Goal: Task Accomplishment & Management: Use online tool/utility

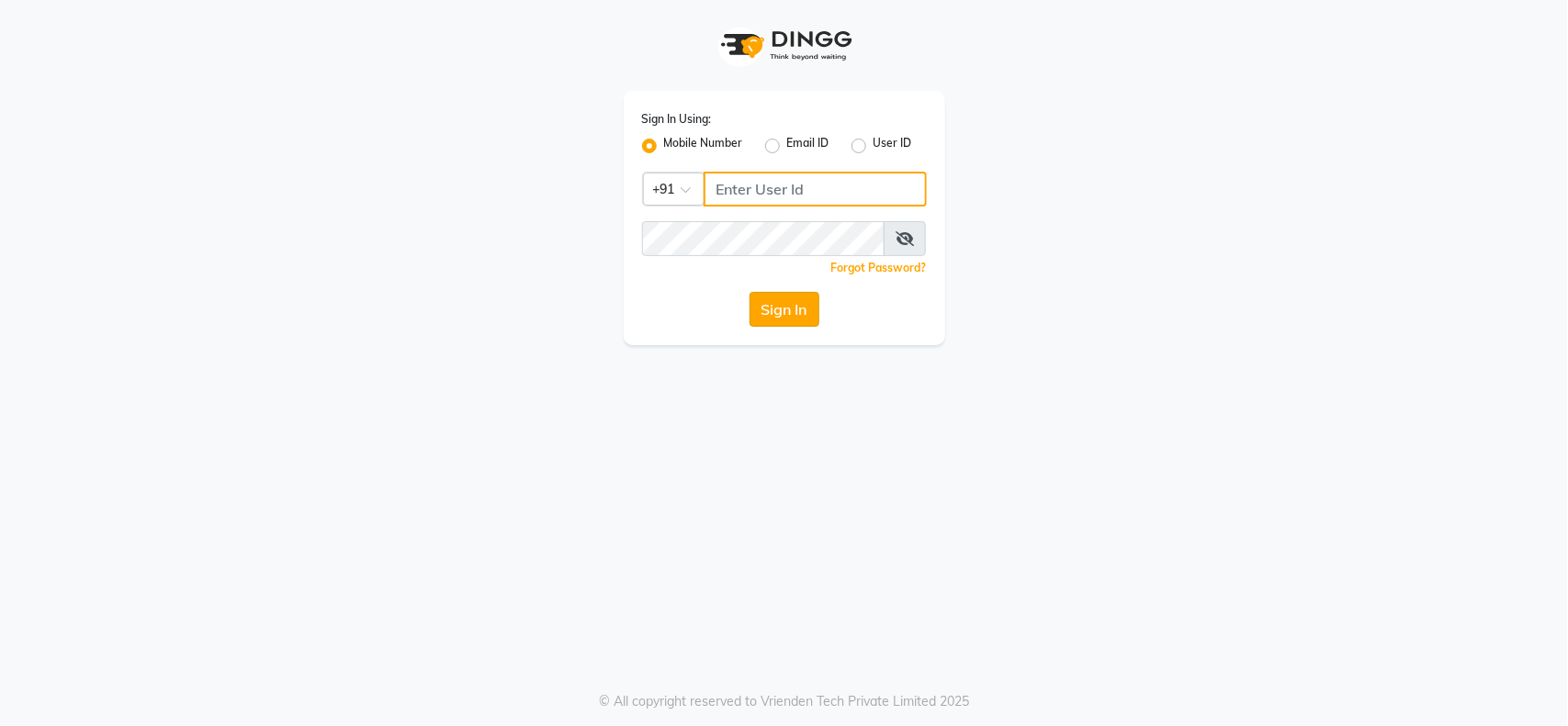
type input "9921216312"
click at [790, 307] on button "Sign In" at bounding box center [784, 308] width 69 height 35
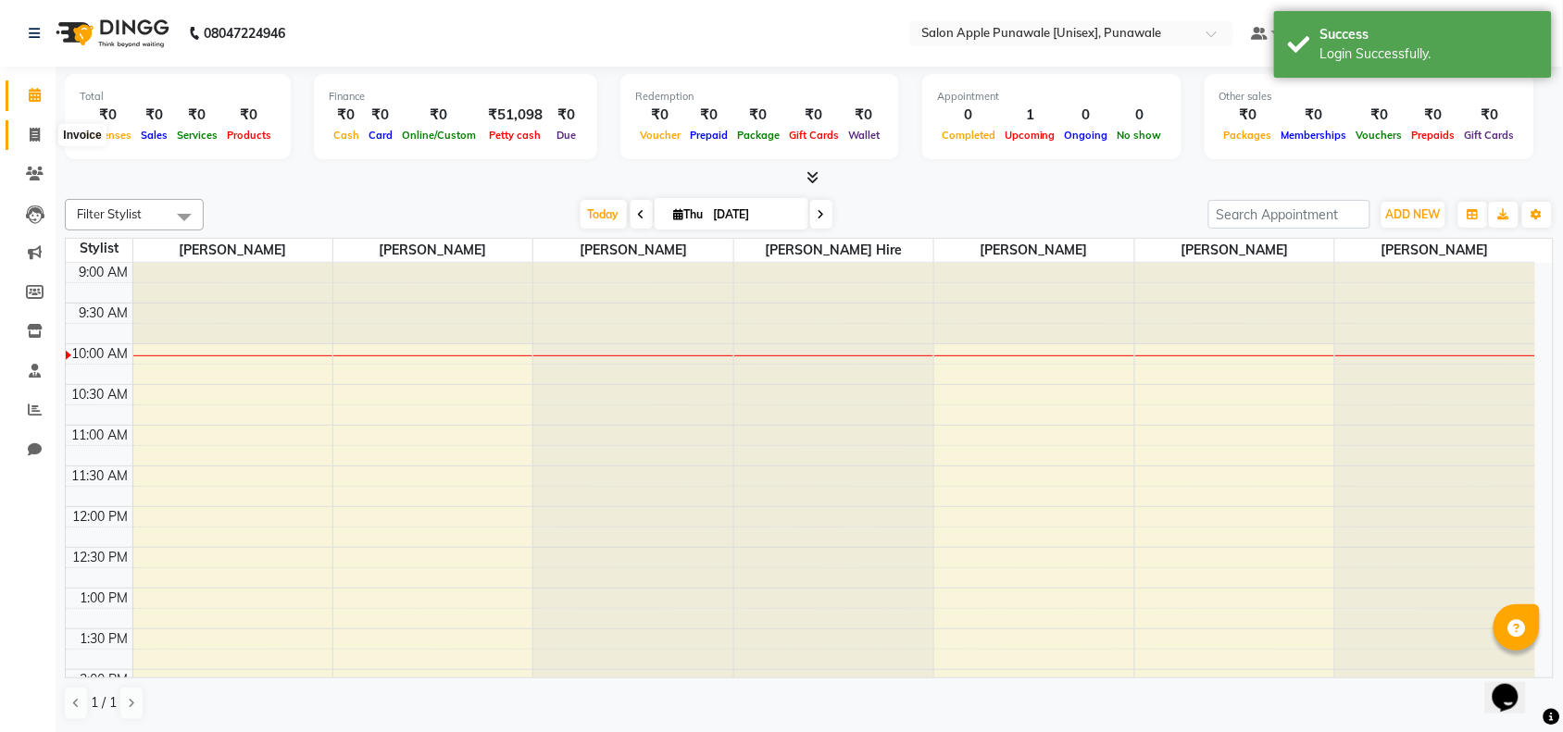
click at [37, 125] on span at bounding box center [35, 135] width 32 height 21
select select "5421"
select select "service"
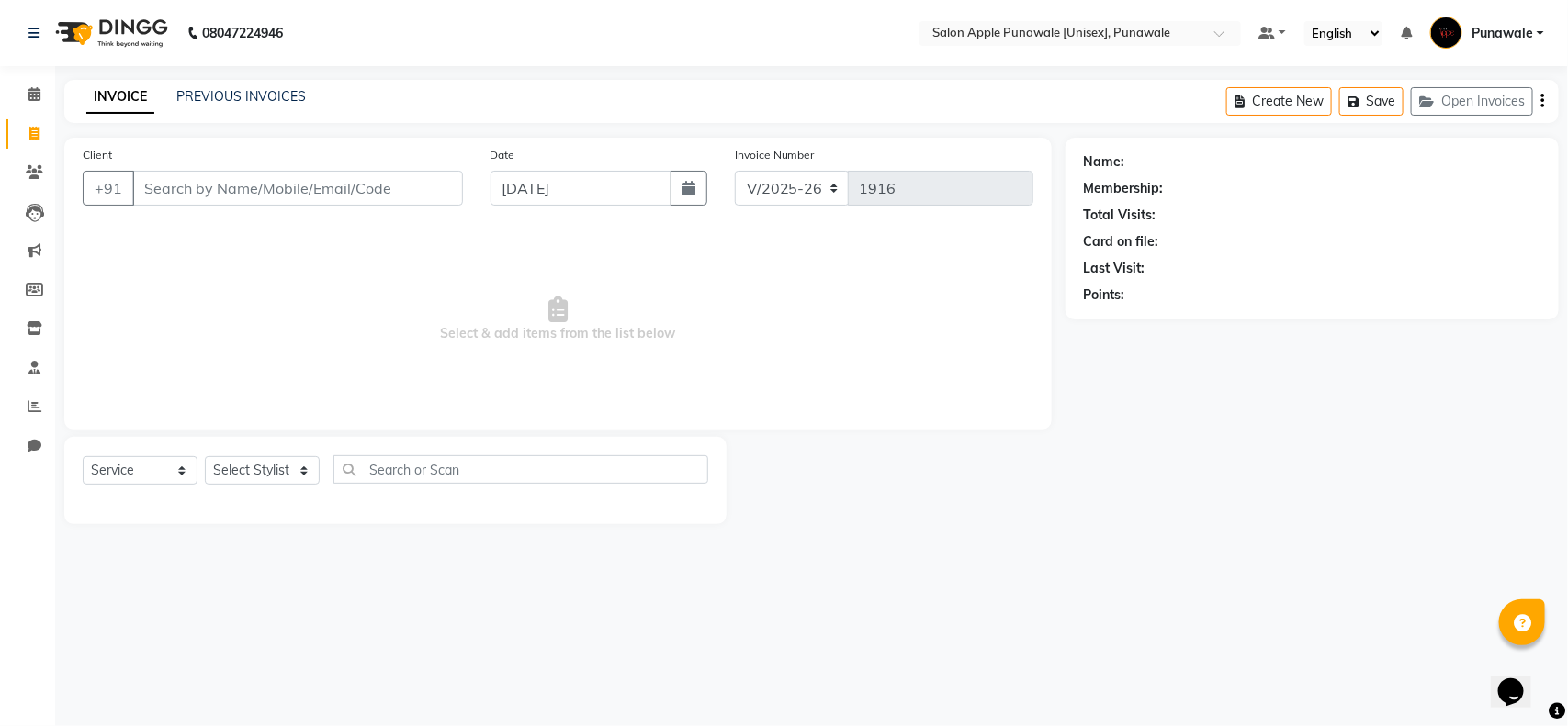
type input "4"
click at [30, 85] on span at bounding box center [35, 94] width 32 height 21
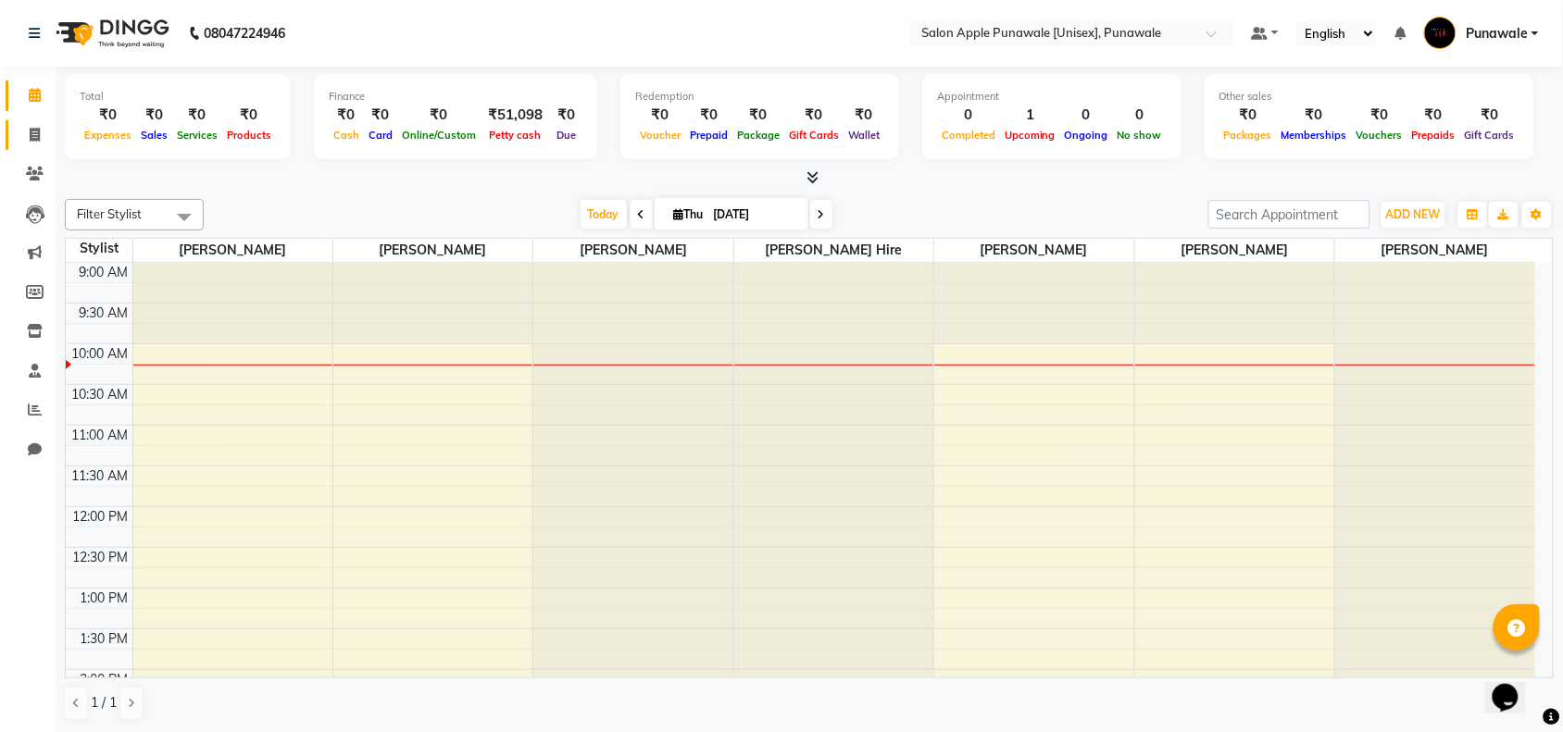
click at [30, 120] on link "Invoice" at bounding box center [28, 135] width 44 height 31
select select "5421"
select select "service"
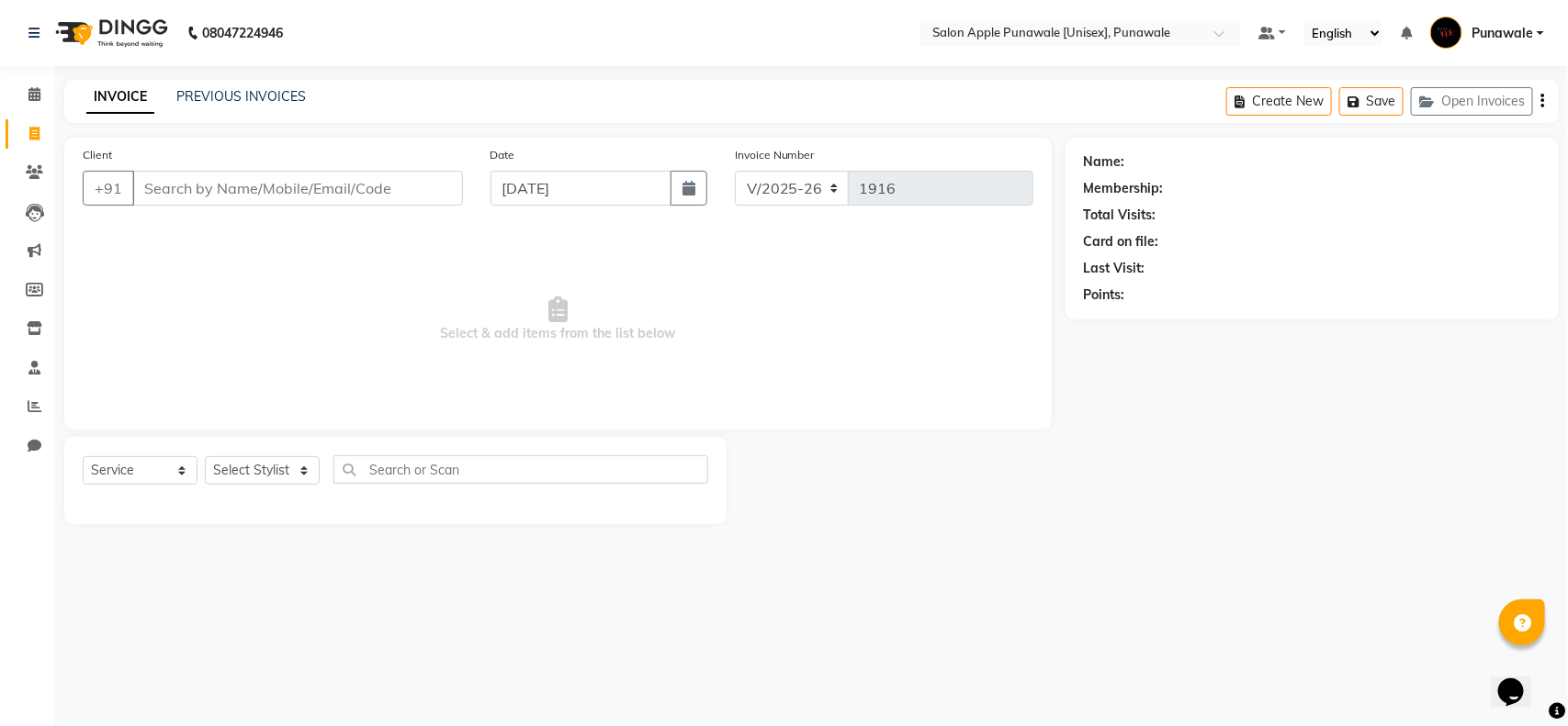
click at [203, 191] on input "Client" at bounding box center [297, 187] width 330 height 35
type input "5"
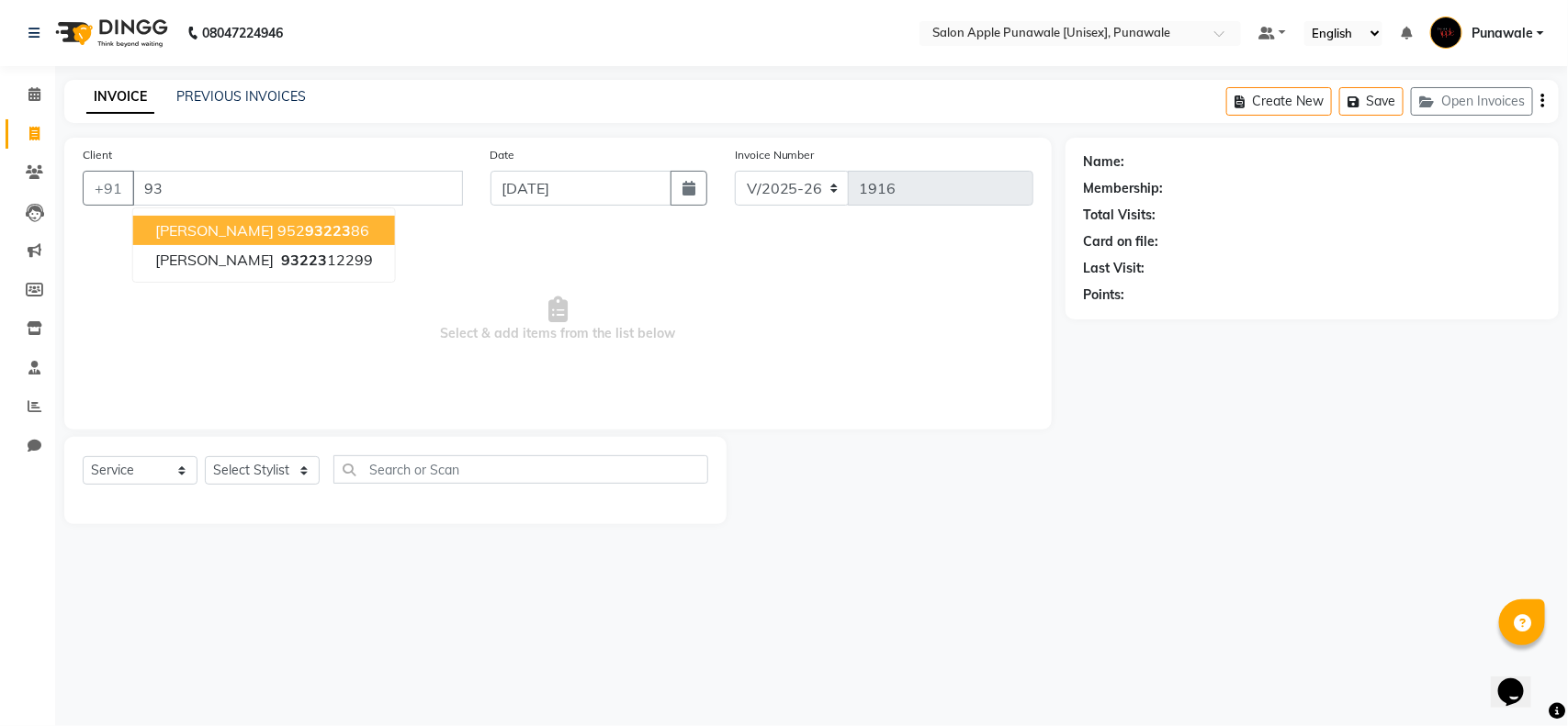
type input "9"
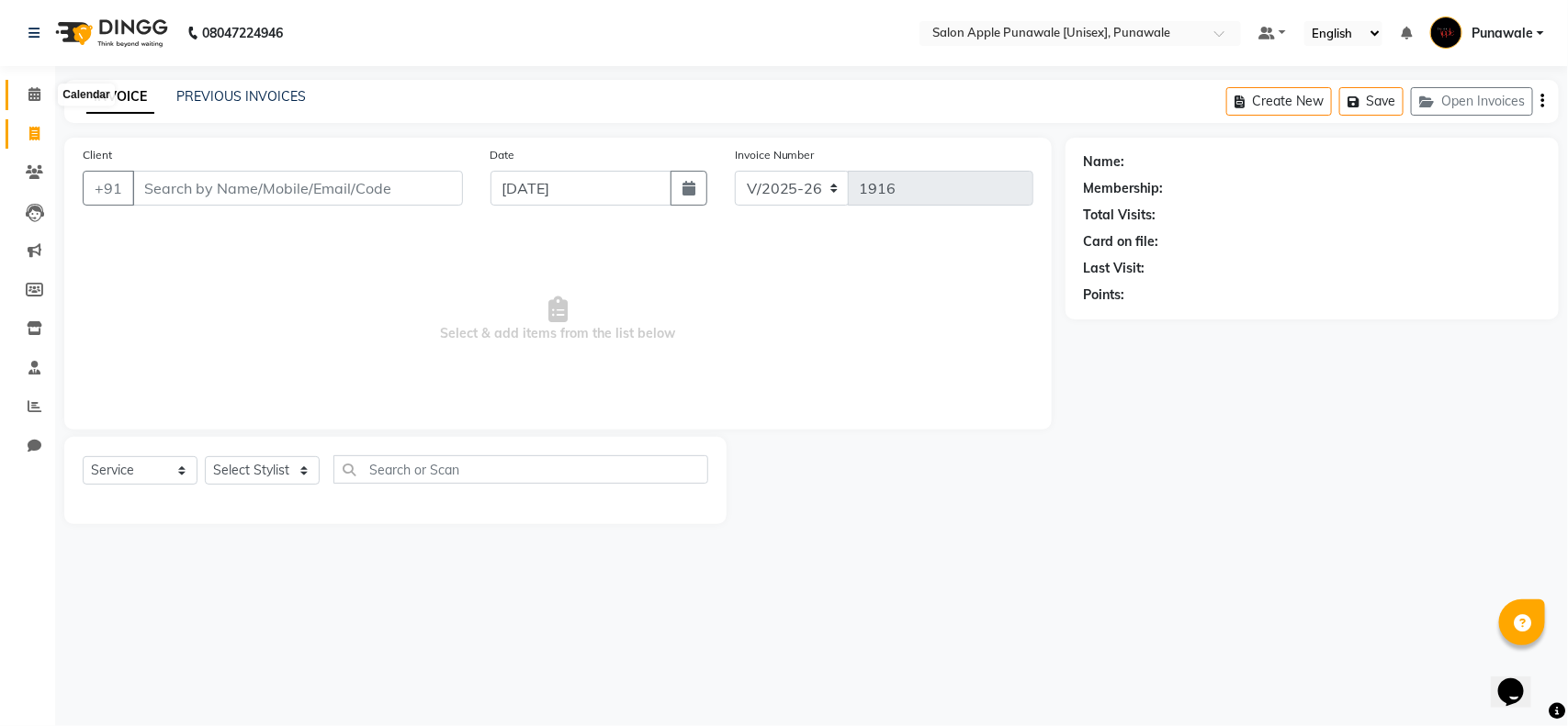
click at [25, 87] on span at bounding box center [35, 94] width 32 height 21
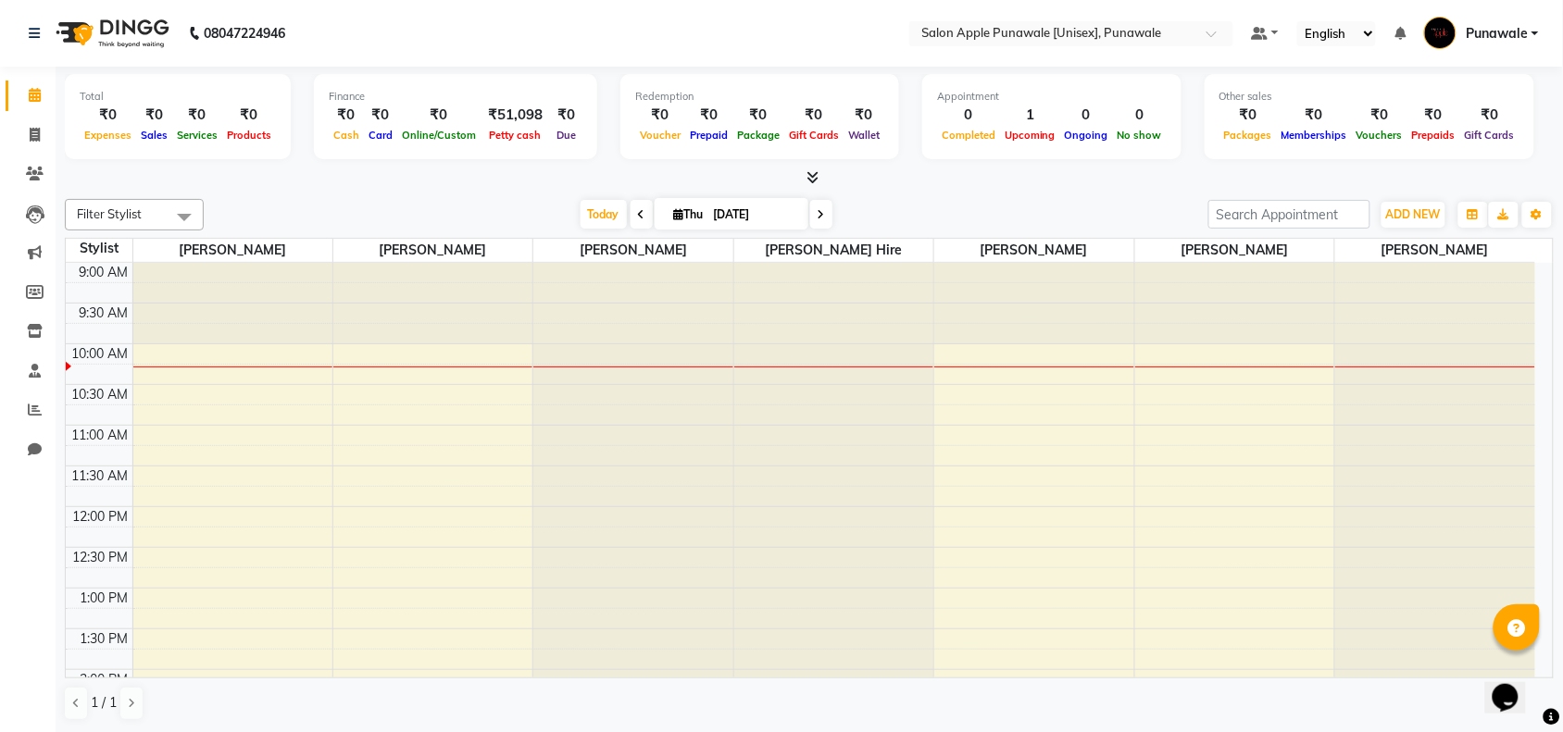
drag, startPoint x: 565, startPoint y: 488, endPoint x: 227, endPoint y: 622, distance: 363.6
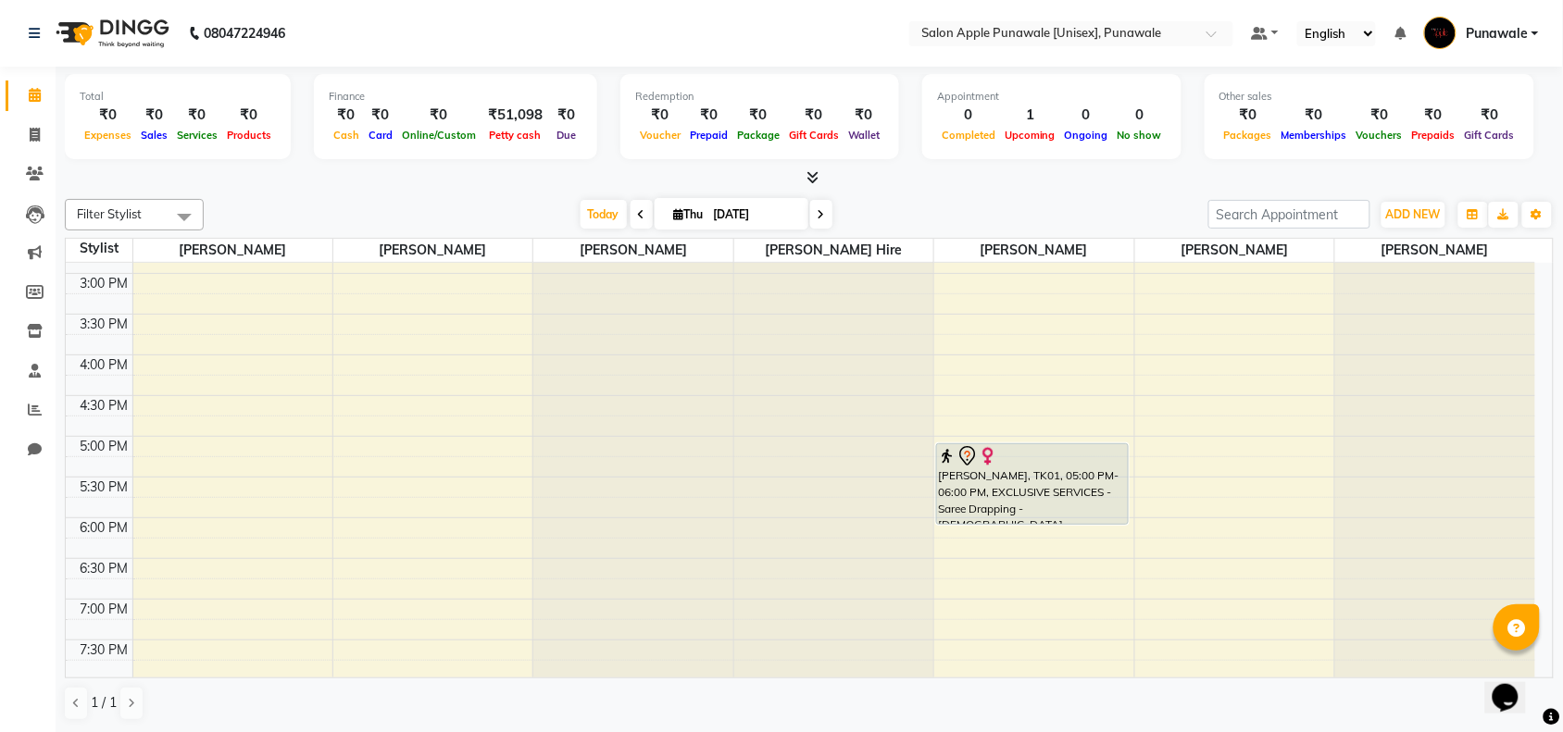
scroll to position [579, 0]
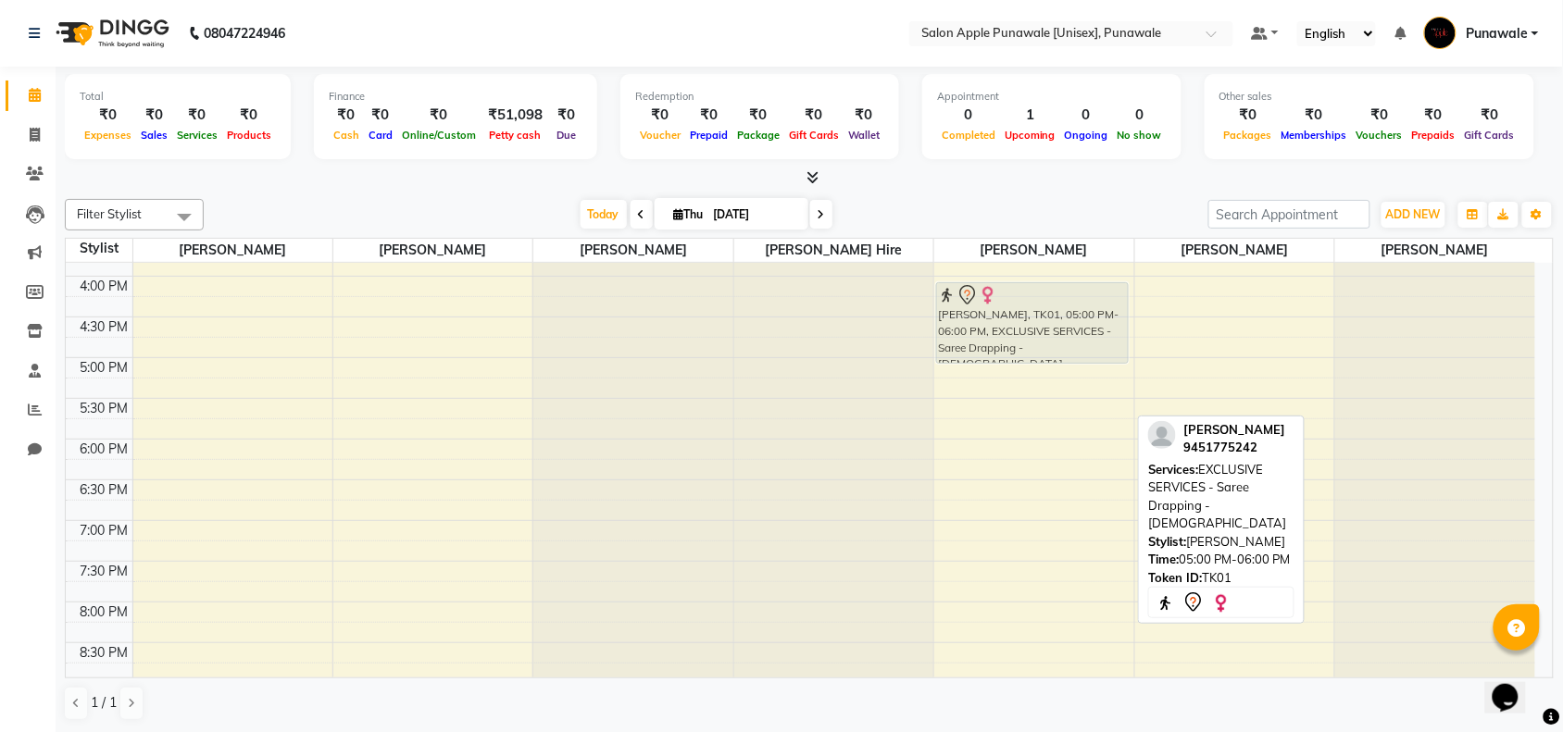
drag, startPoint x: 1052, startPoint y: 349, endPoint x: 1075, endPoint y: 285, distance: 67.9
click at [1075, 285] on div "9:00 AM 9:30 AM 10:00 AM 10:30 AM 11:00 AM 11:30 AM 12:00 PM 12:30 PM 1:00 PM 1…" at bounding box center [800, 277] width 1469 height 1140
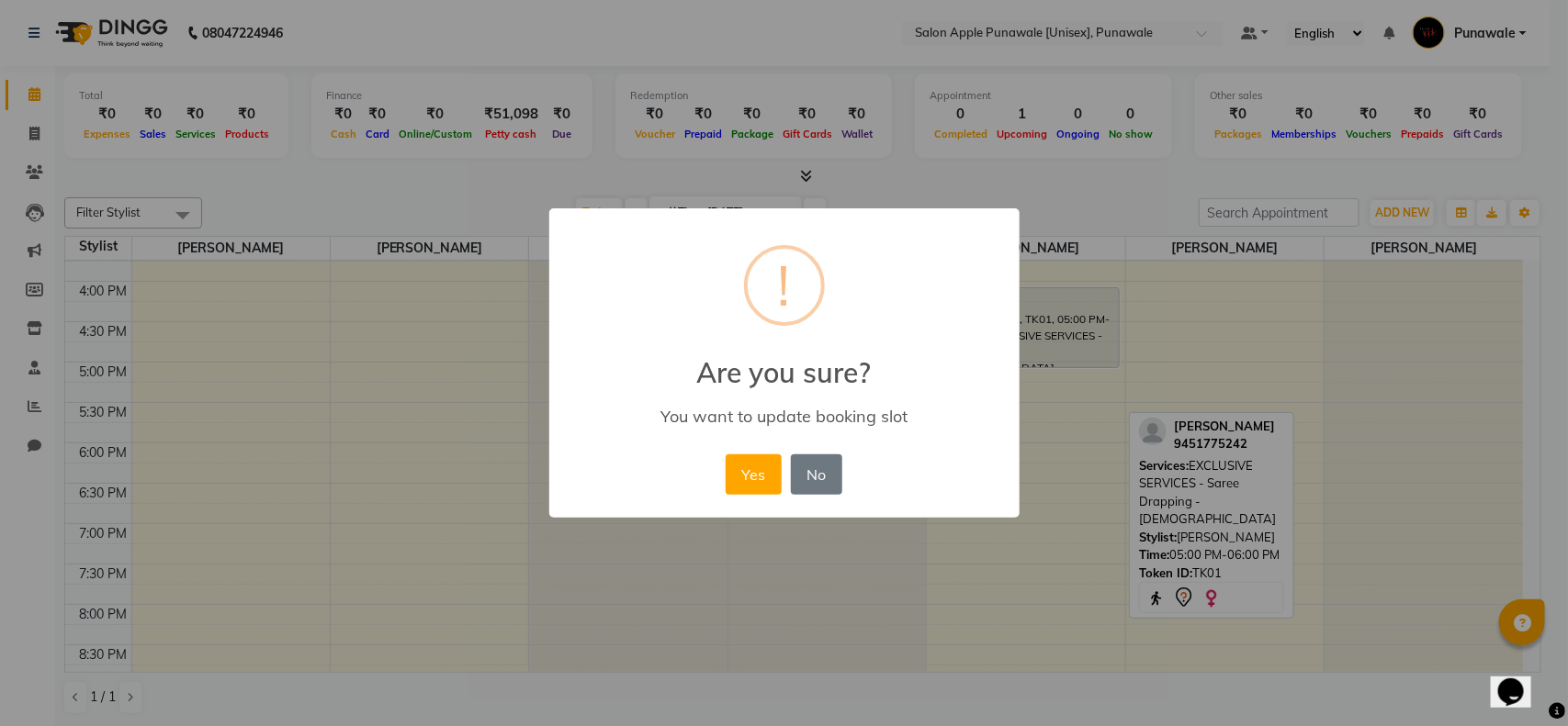
click at [744, 450] on div "Yes No No" at bounding box center [784, 475] width 126 height 50
click at [735, 487] on button "Yes" at bounding box center [753, 474] width 56 height 41
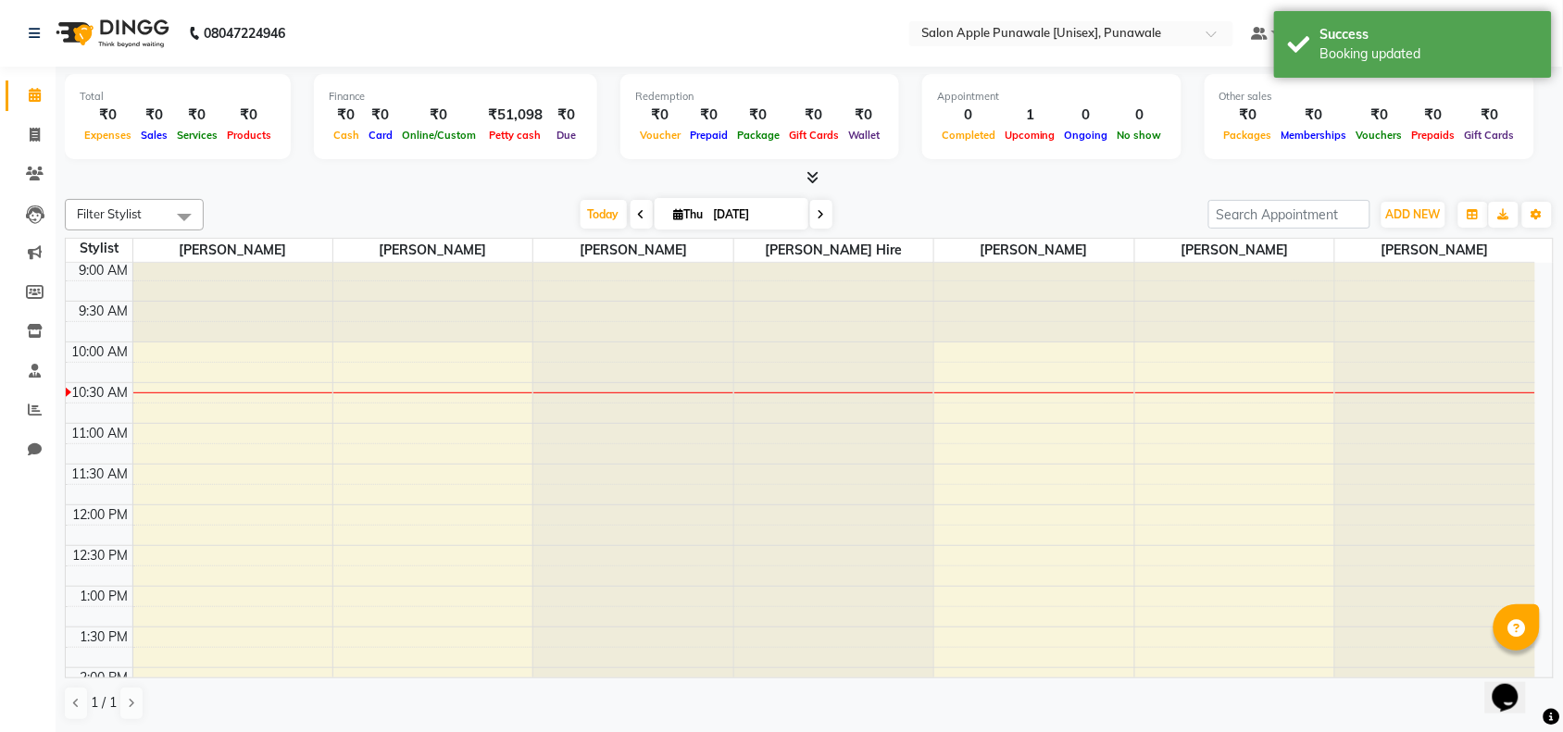
scroll to position [0, 0]
